Goal: Transaction & Acquisition: Purchase product/service

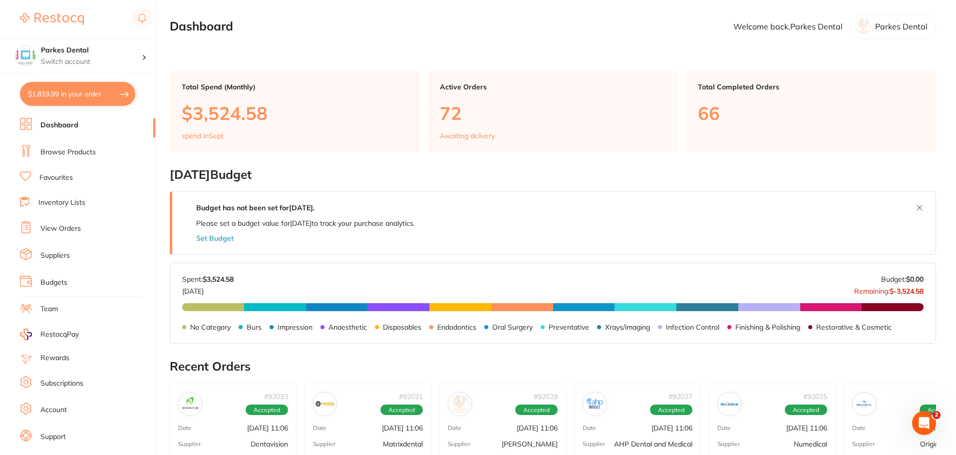
click at [56, 147] on link "Browse Products" at bounding box center [67, 152] width 55 height 10
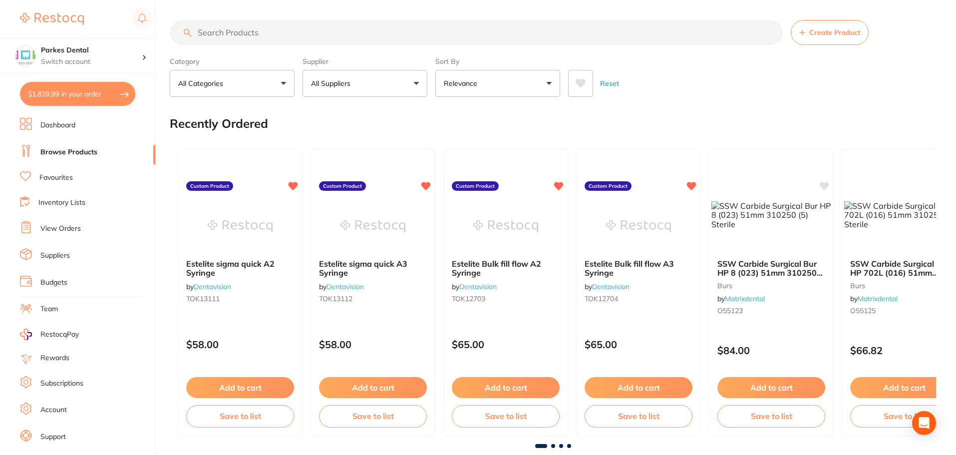
click at [252, 32] on input "search" at bounding box center [476, 32] width 613 height 25
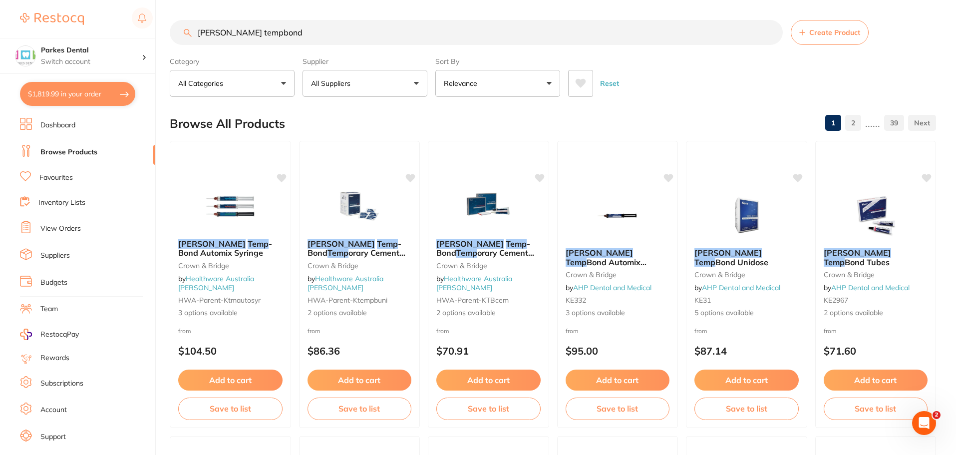
type input "[PERSON_NAME] tempbond"
click at [621, 308] on span "3 options available" at bounding box center [616, 313] width 105 height 10
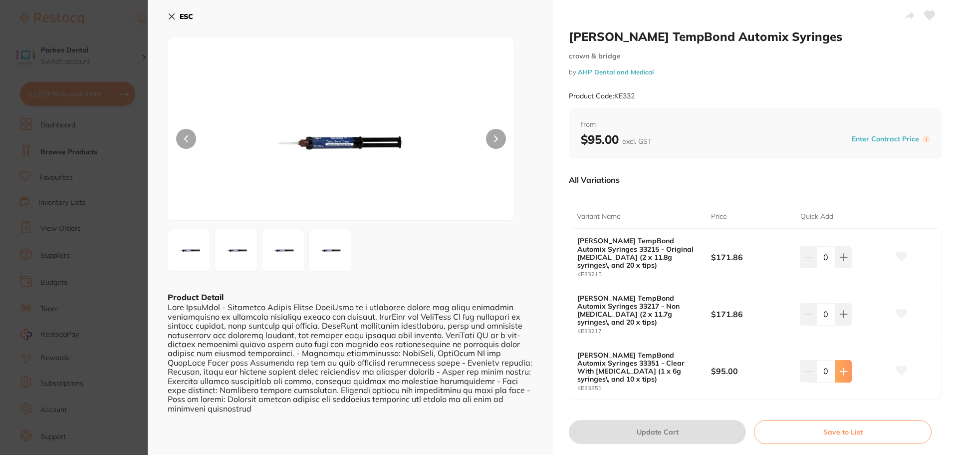
click at [845, 360] on button at bounding box center [844, 371] width 16 height 22
type input "1"
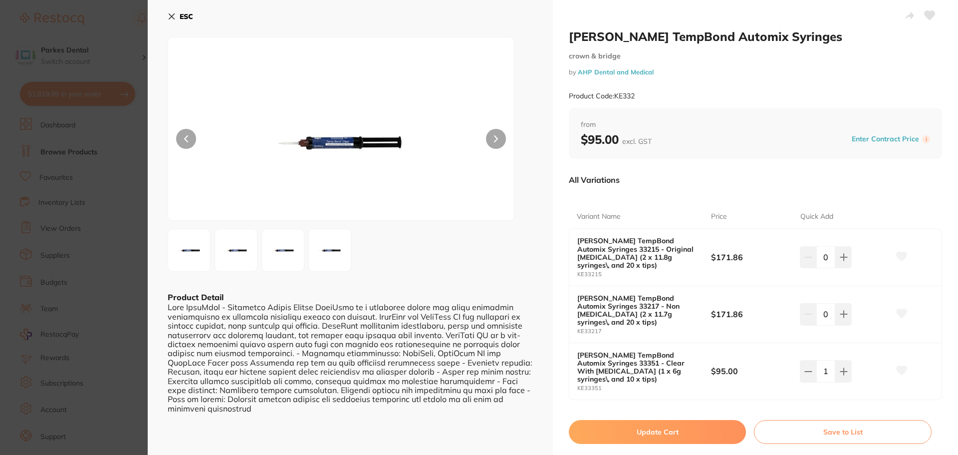
click at [659, 420] on button "Update Cart" at bounding box center [657, 432] width 177 height 24
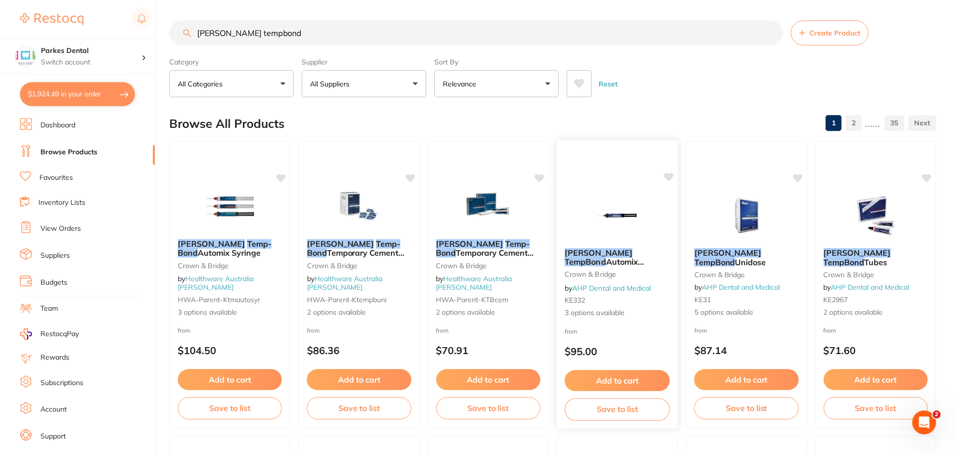
scroll to position [0, 0]
click at [771, 31] on input "[PERSON_NAME] tempbond" at bounding box center [476, 31] width 613 height 25
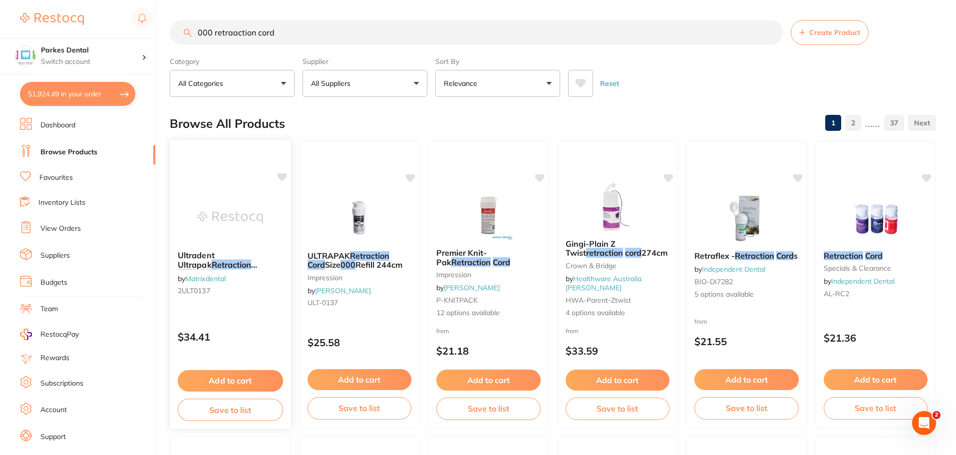
scroll to position [0, 0]
type input "000 retraaction cord"
click at [348, 377] on button "Add to cart" at bounding box center [358, 380] width 105 height 21
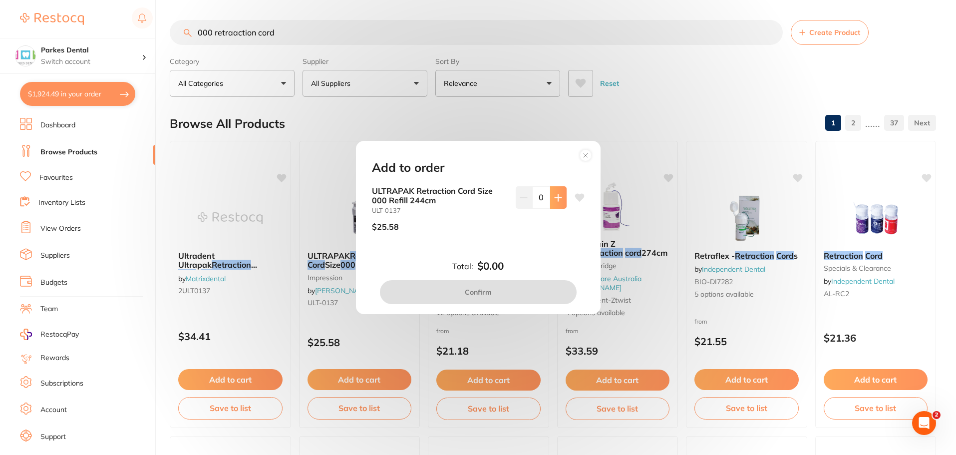
click at [560, 195] on button at bounding box center [558, 197] width 16 height 22
type input "1"
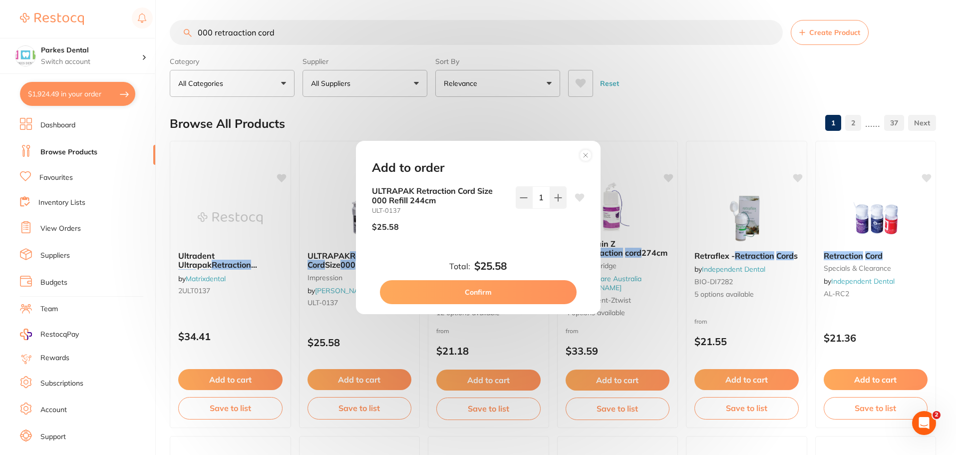
click at [494, 292] on button "Confirm" at bounding box center [478, 292] width 197 height 24
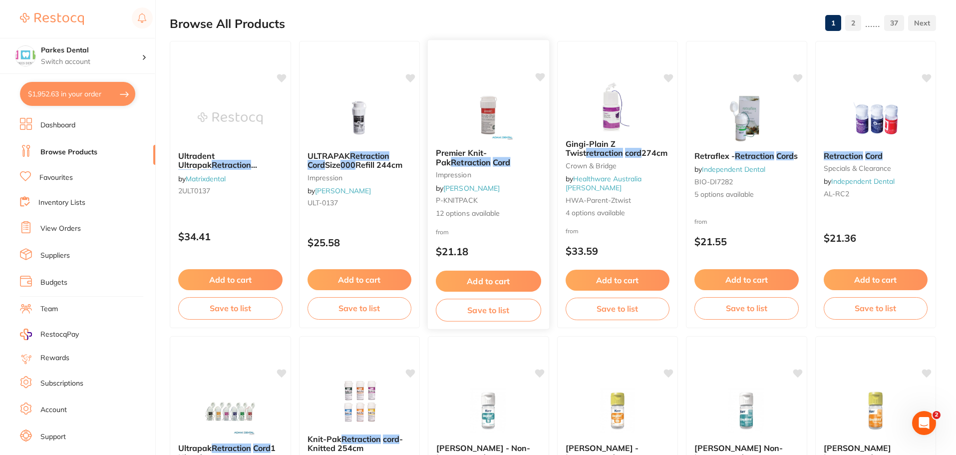
scroll to position [250, 0]
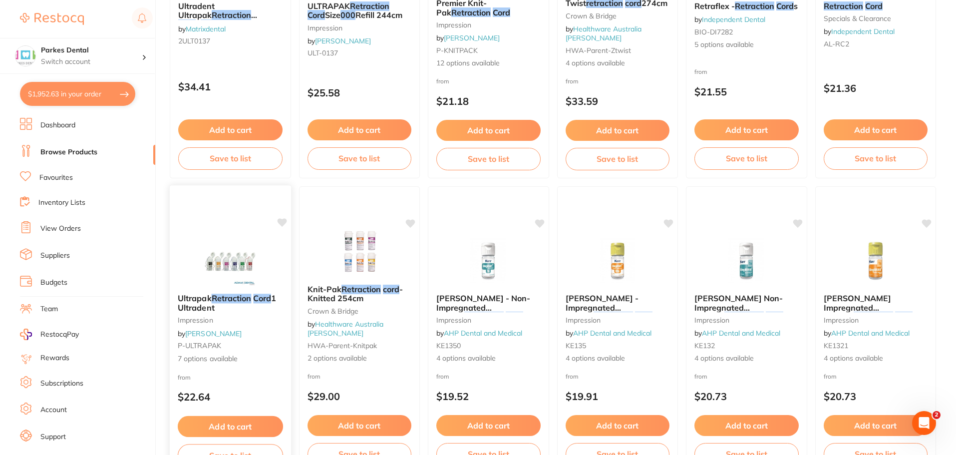
click at [200, 359] on span "7 options available" at bounding box center [230, 358] width 105 height 10
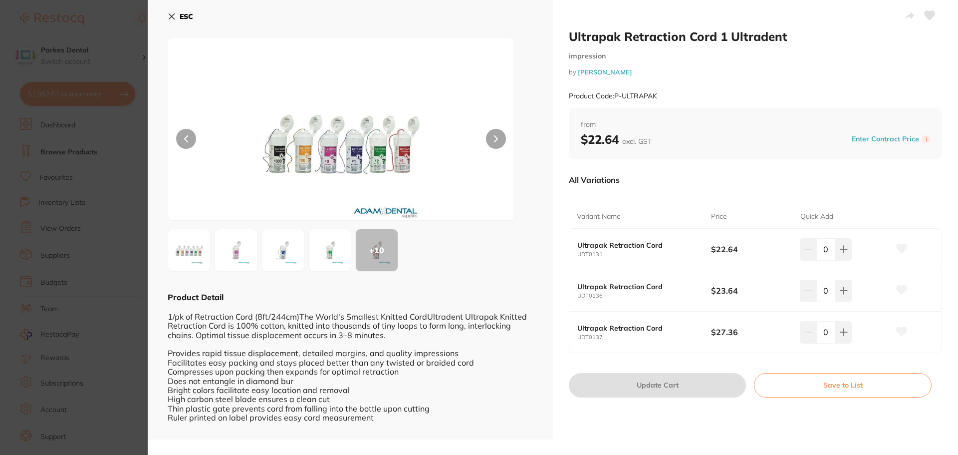
click at [169, 14] on icon at bounding box center [171, 16] width 5 height 5
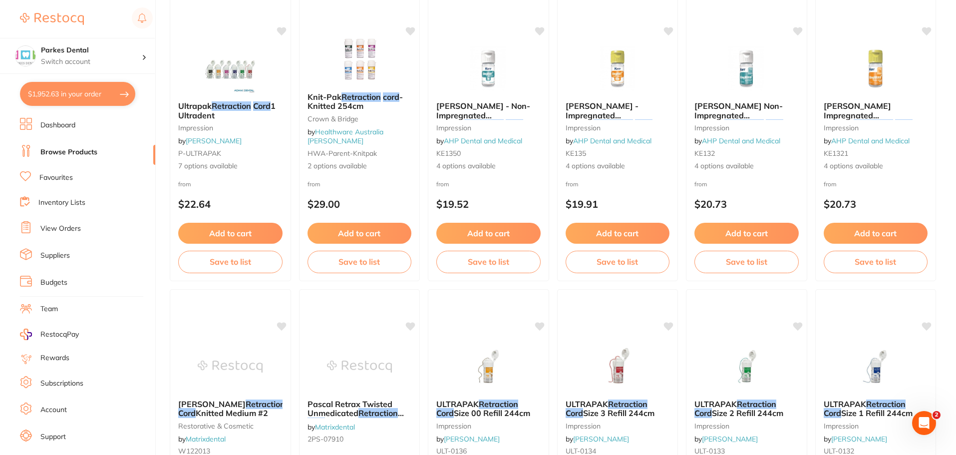
scroll to position [399, 0]
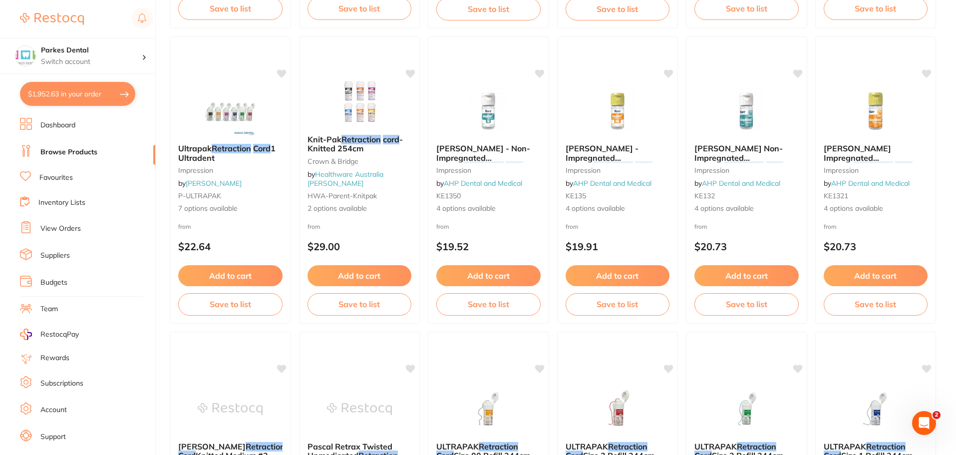
click at [57, 90] on button "$1,952.63 in your order" at bounding box center [77, 94] width 115 height 24
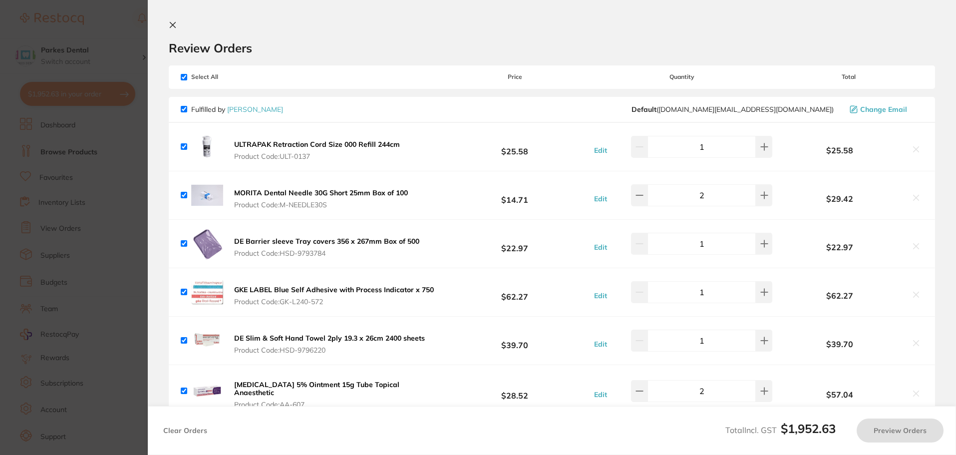
checkbox input "true"
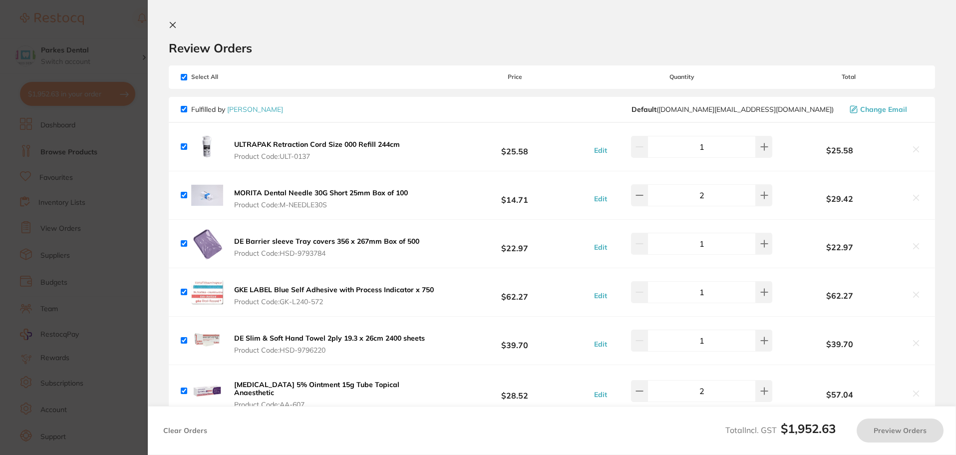
checkbox input "true"
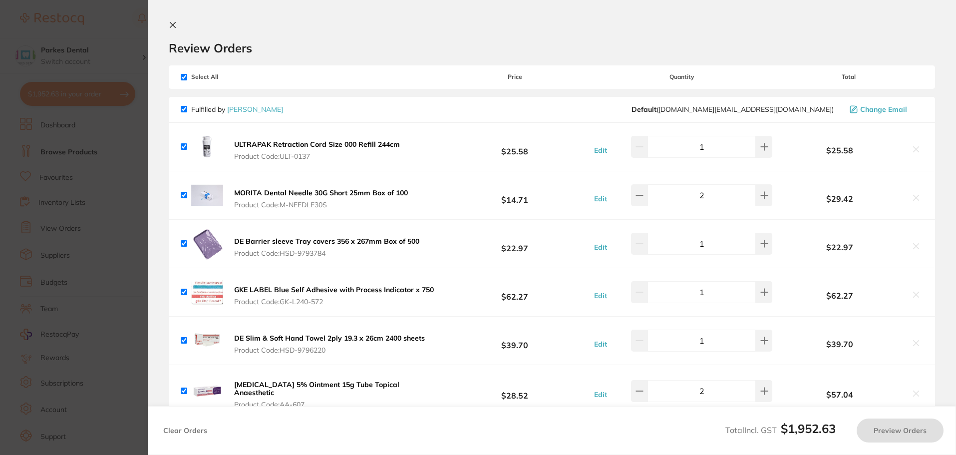
checkbox input "true"
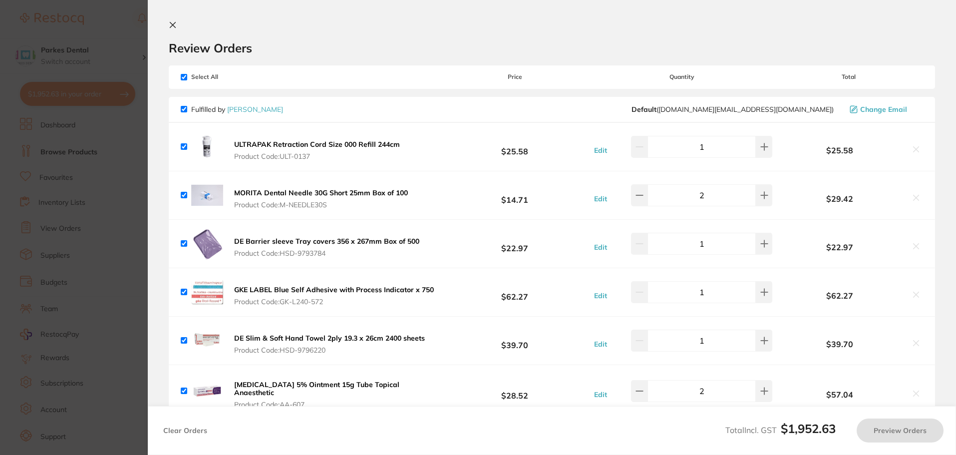
checkbox input "true"
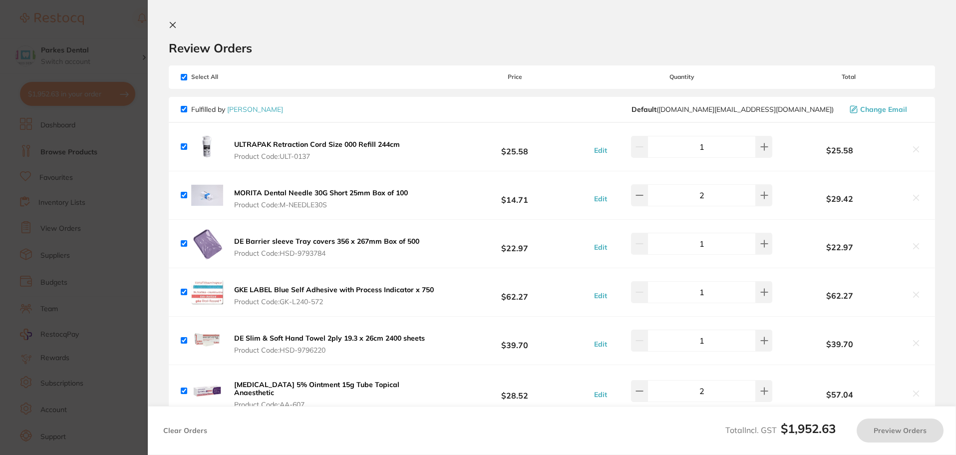
checkbox input "true"
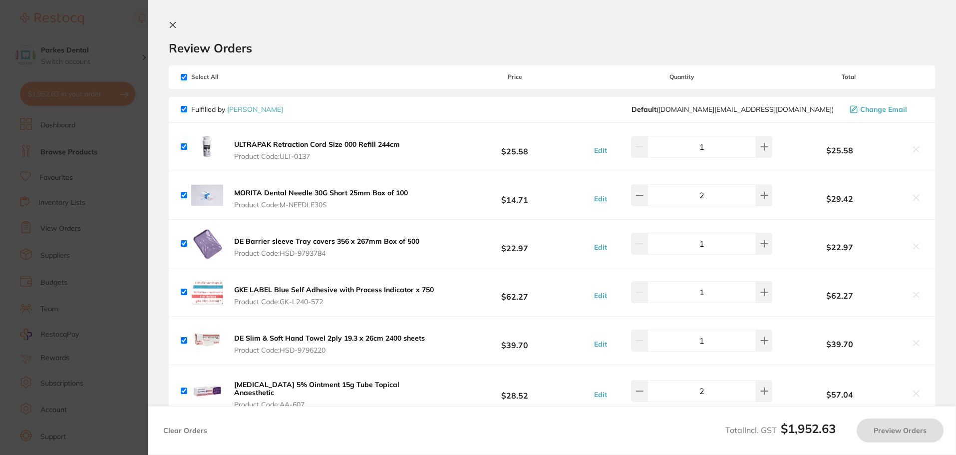
checkbox input "true"
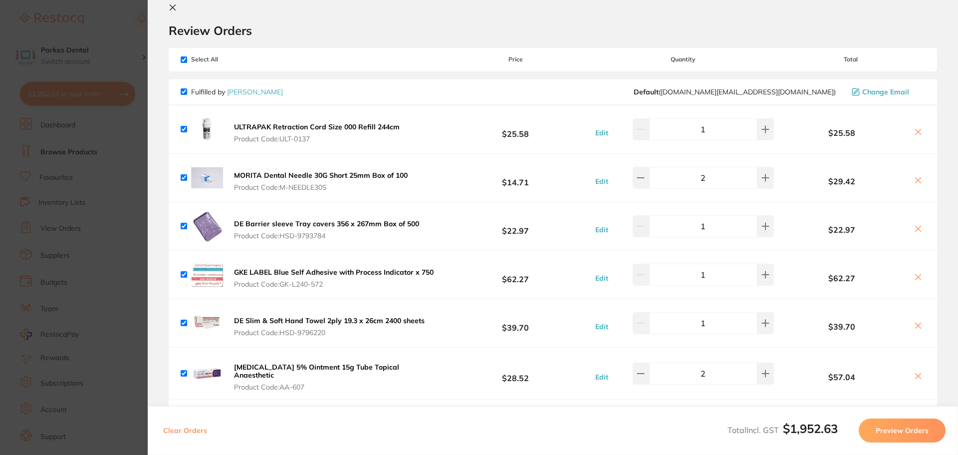
scroll to position [0, 0]
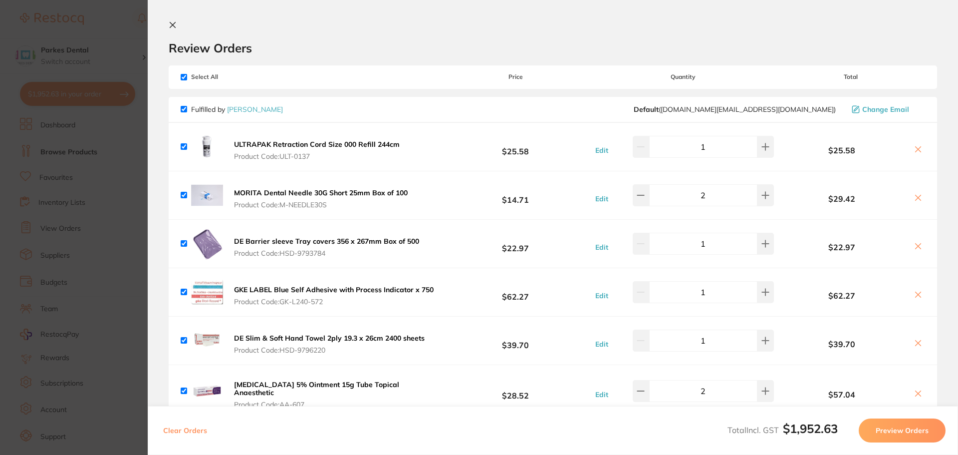
click at [171, 27] on icon at bounding box center [172, 24] width 5 height 5
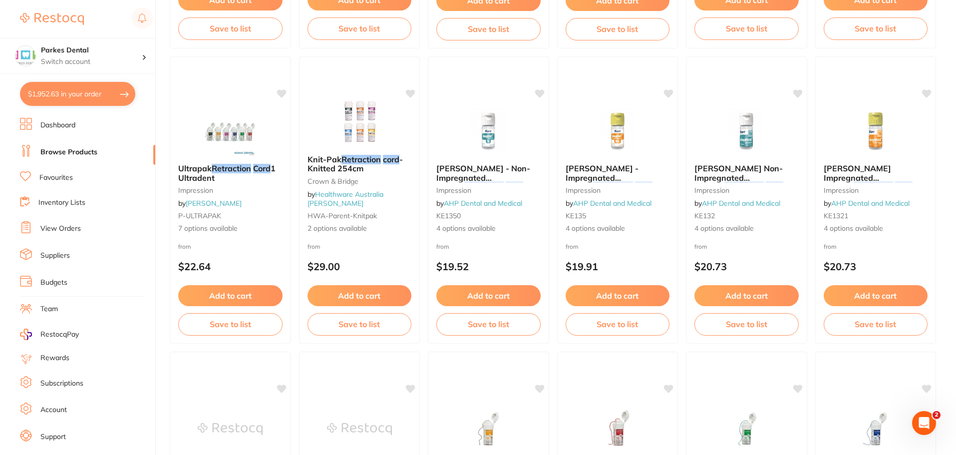
scroll to position [349, 0]
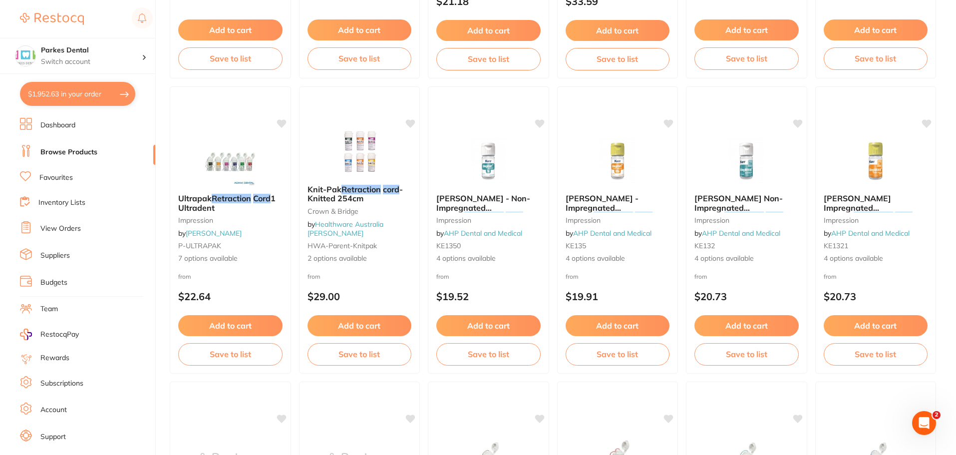
click at [62, 173] on link "Favourites" at bounding box center [55, 178] width 33 height 10
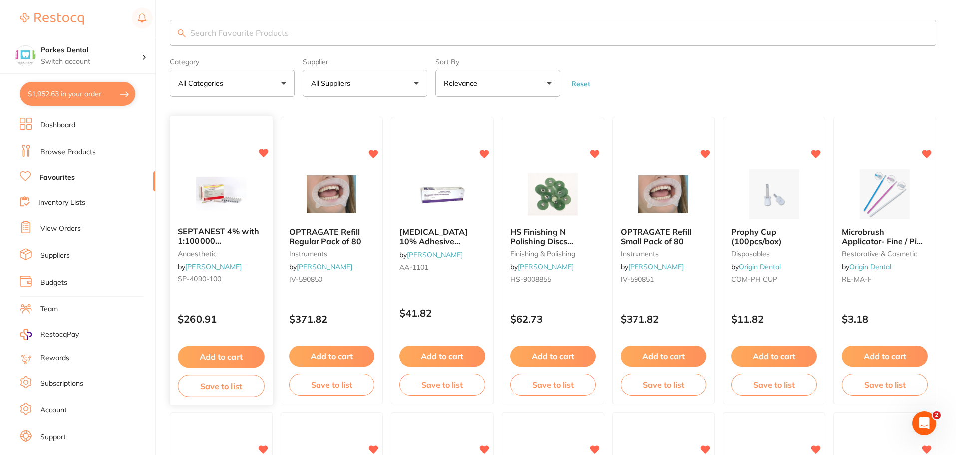
click at [226, 356] on button "Add to cart" at bounding box center [221, 356] width 86 height 21
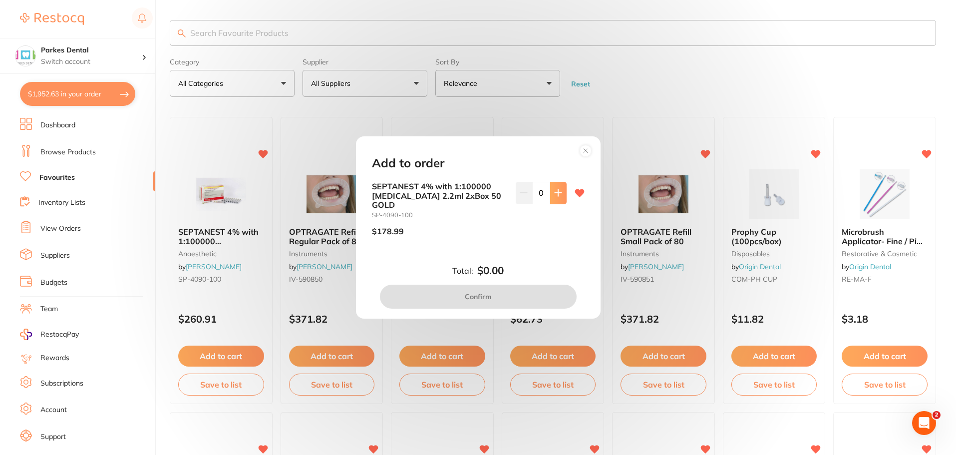
click at [555, 194] on icon at bounding box center [558, 193] width 8 height 8
type input "1"
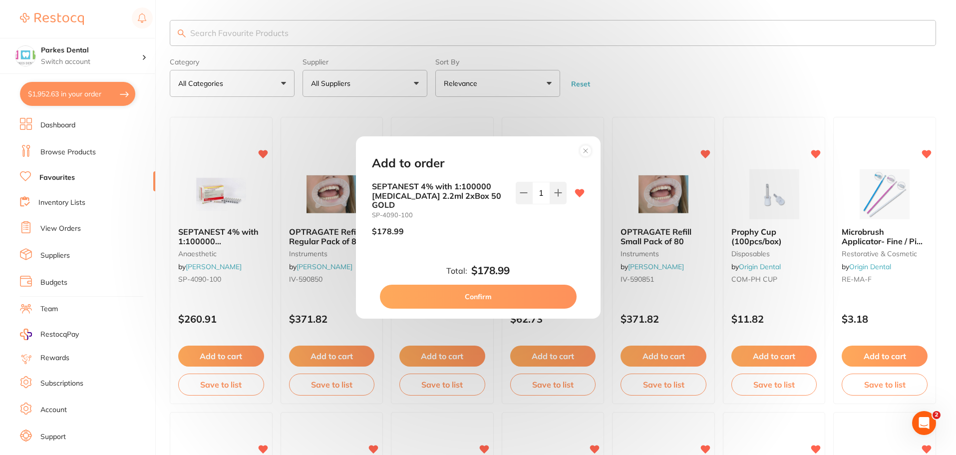
click at [487, 294] on button "Confirm" at bounding box center [478, 296] width 197 height 24
checkbox input "false"
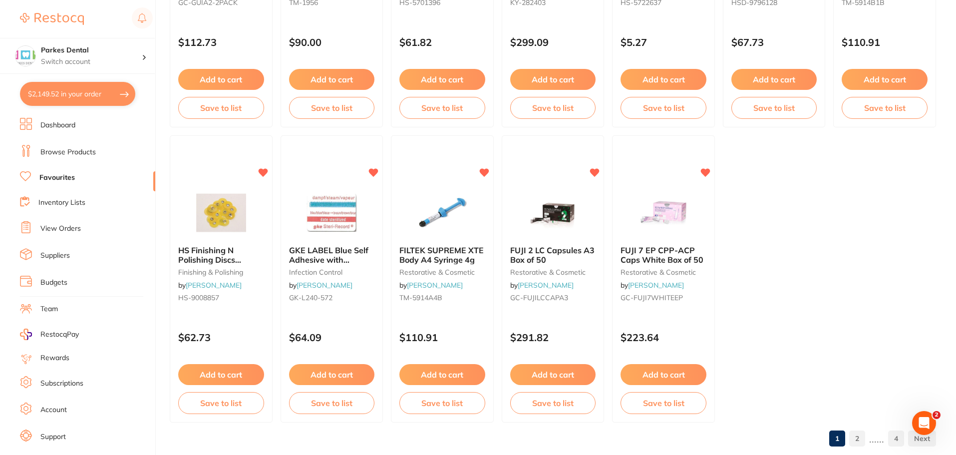
scroll to position [2066, 0]
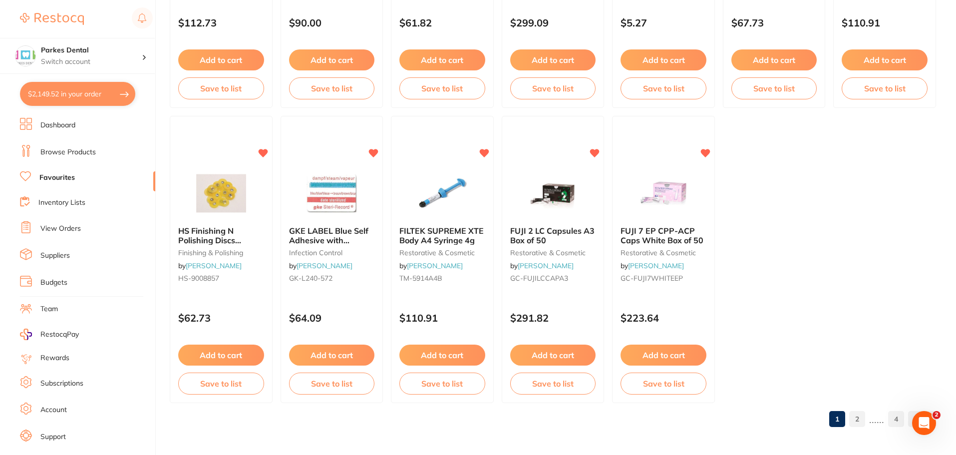
click at [860, 411] on link "2" at bounding box center [857, 419] width 16 height 20
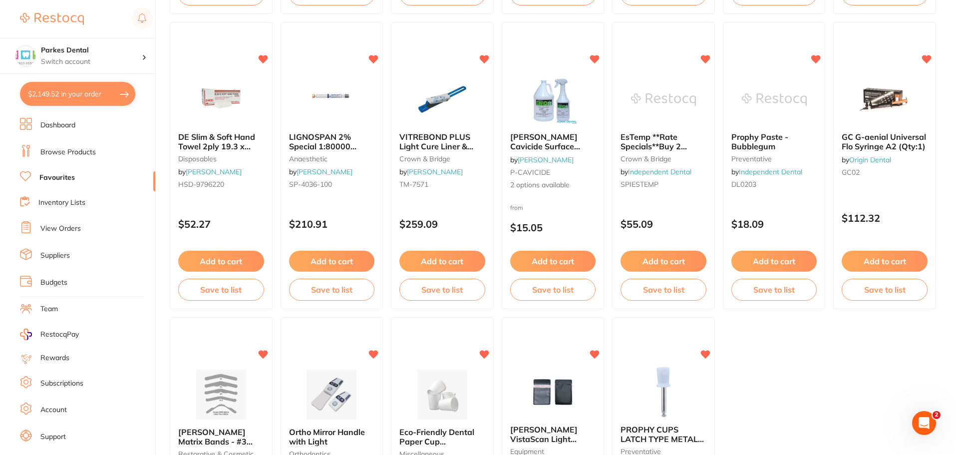
scroll to position [1766, 0]
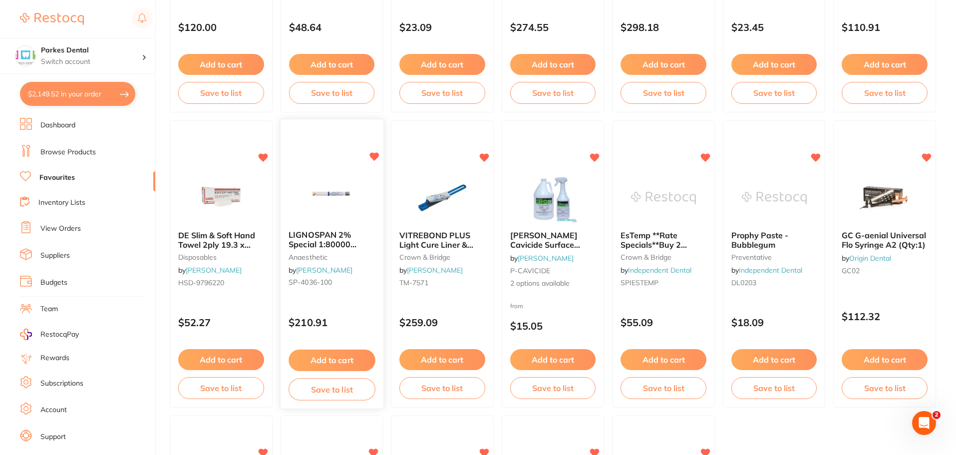
click at [314, 352] on button "Add to cart" at bounding box center [331, 359] width 86 height 21
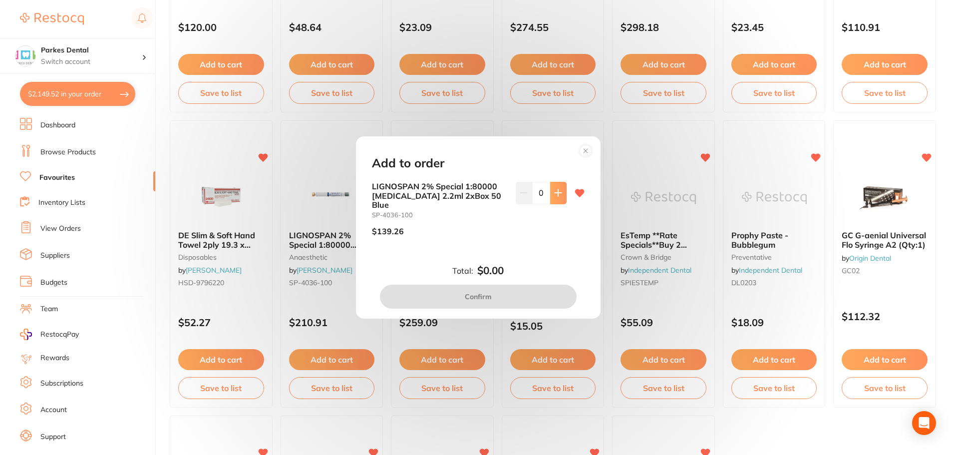
click at [555, 203] on button at bounding box center [558, 193] width 16 height 22
type input "1"
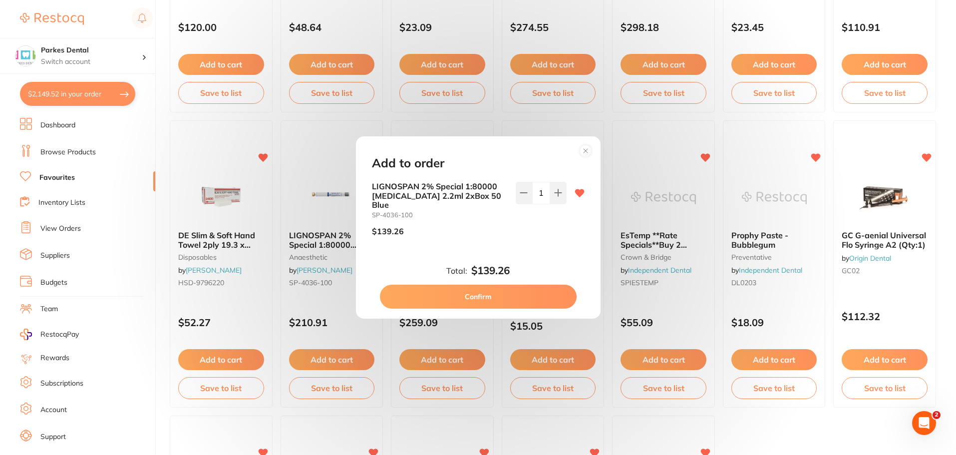
scroll to position [0, 0]
click at [516, 293] on button "Confirm" at bounding box center [478, 296] width 197 height 24
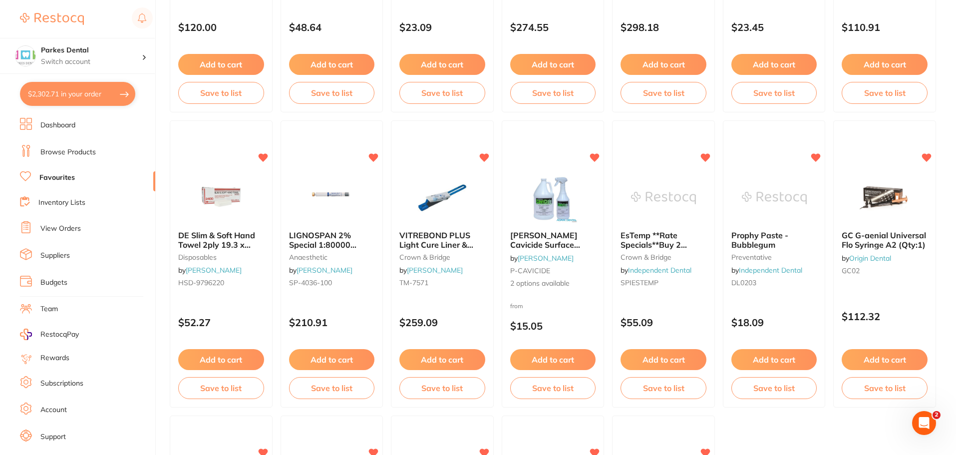
click at [81, 95] on button "$2,302.71 in your order" at bounding box center [77, 94] width 115 height 24
checkbox input "true"
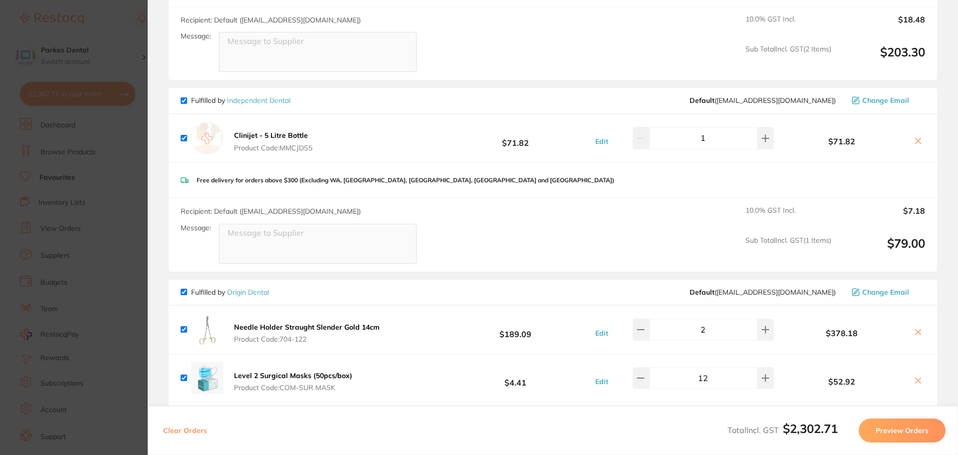
scroll to position [799, 0]
